Goal: Navigation & Orientation: Find specific page/section

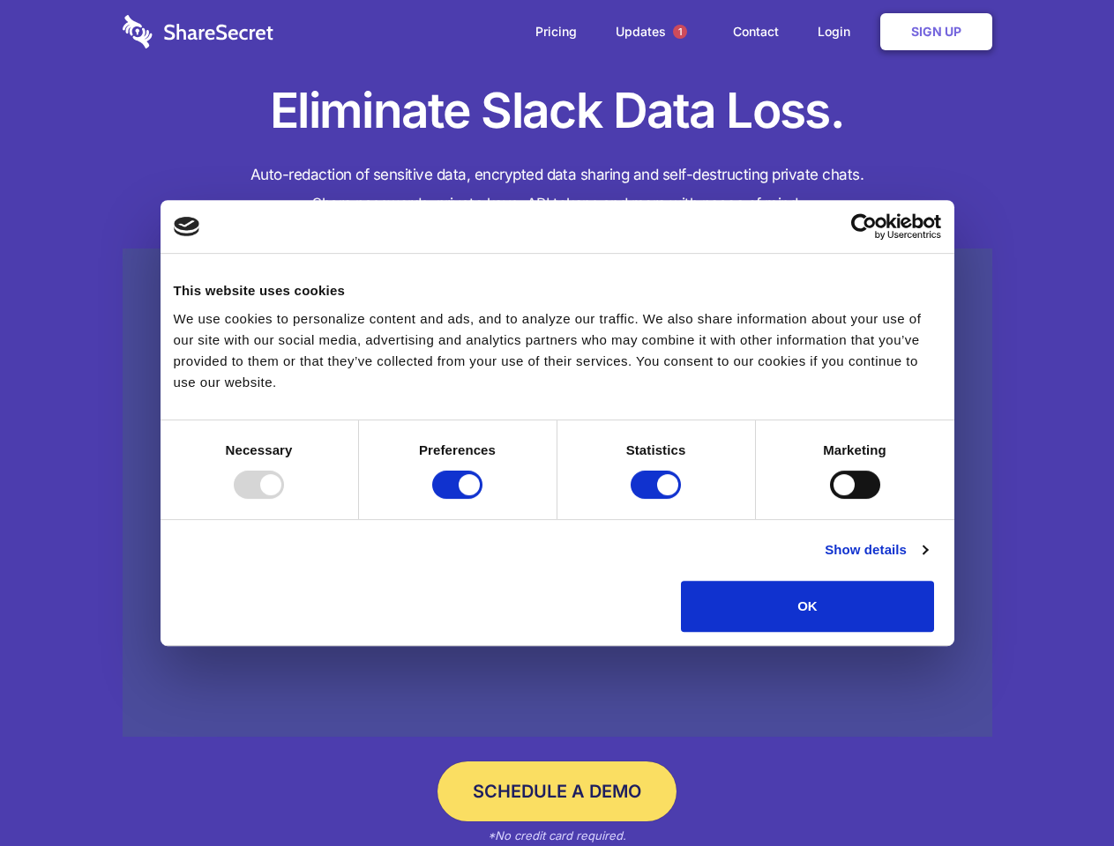
click at [284, 499] on div at bounding box center [259, 485] width 50 height 28
click at [482, 499] on input "Preferences" at bounding box center [457, 485] width 50 height 28
checkbox input "false"
click at [658, 499] on input "Statistics" at bounding box center [655, 485] width 50 height 28
checkbox input "false"
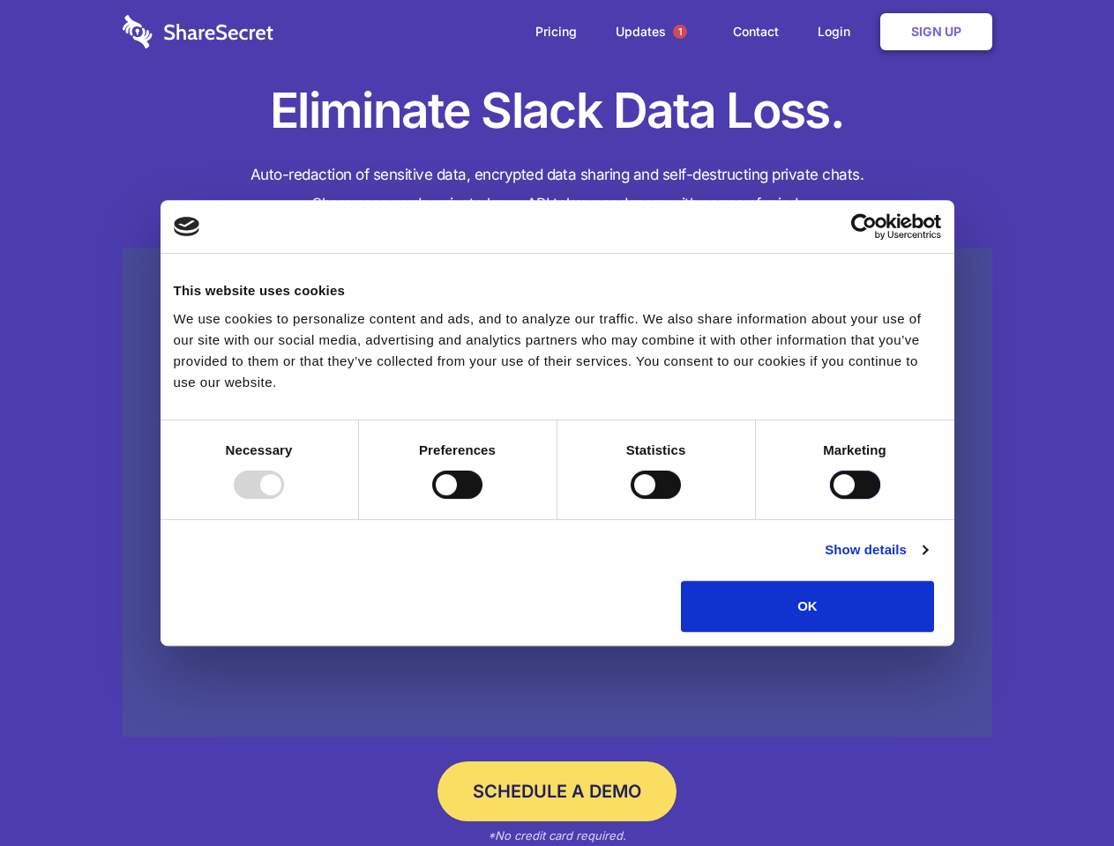
click at [830, 499] on input "Marketing" at bounding box center [855, 485] width 50 height 28
checkbox input "true"
click at [927, 561] on link "Show details" at bounding box center [875, 550] width 102 height 21
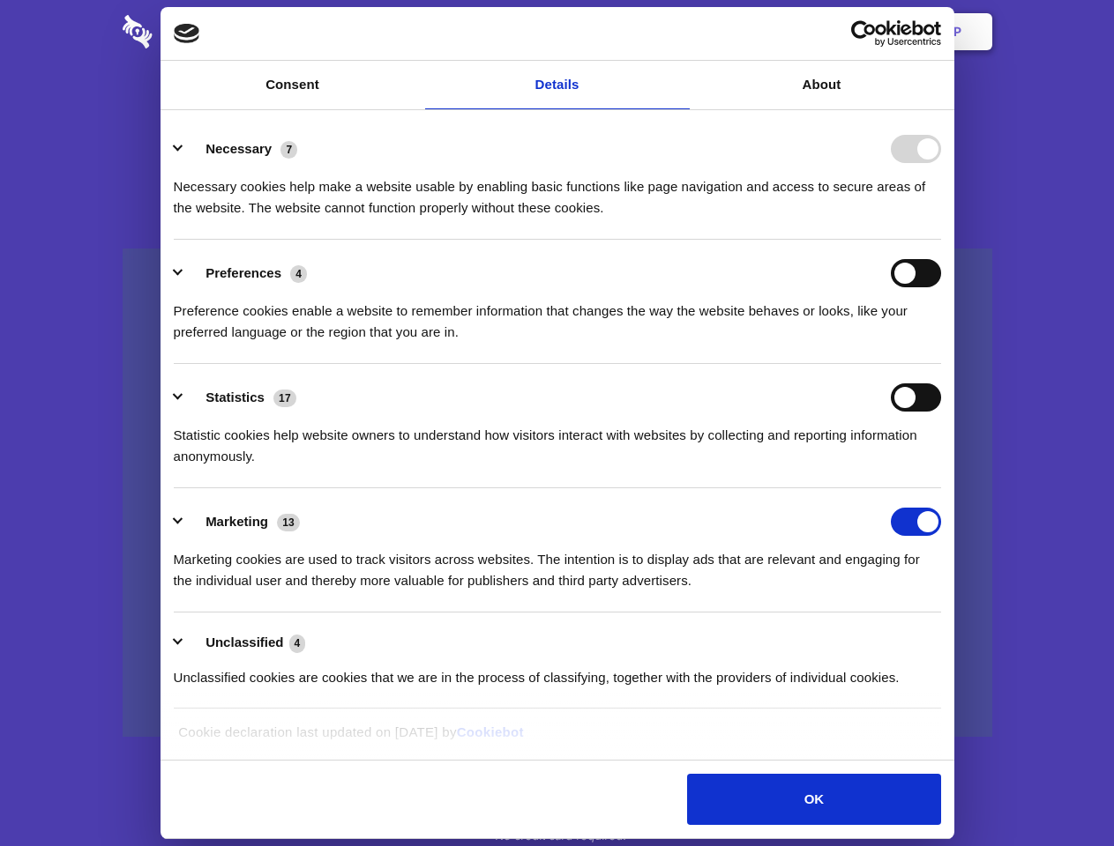
click at [941, 219] on div "Necessary cookies help make a website usable by enabling basic functions like p…" at bounding box center [557, 191] width 767 height 56
click at [679, 32] on span "1" at bounding box center [680, 32] width 14 height 14
